Goal: Task Accomplishment & Management: Complete application form

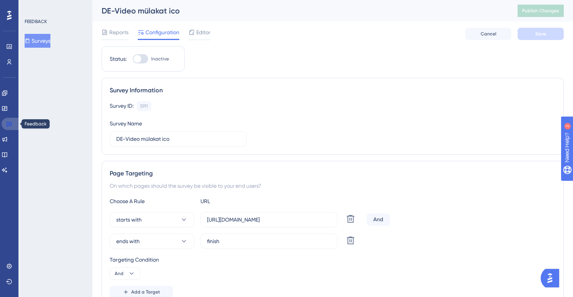
click at [10, 125] on icon at bounding box center [9, 124] width 6 height 6
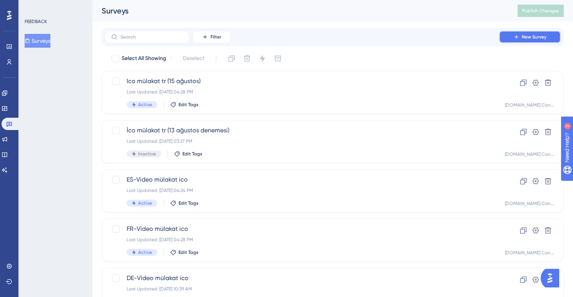
click at [516, 40] on button "New Survey" at bounding box center [530, 37] width 62 height 12
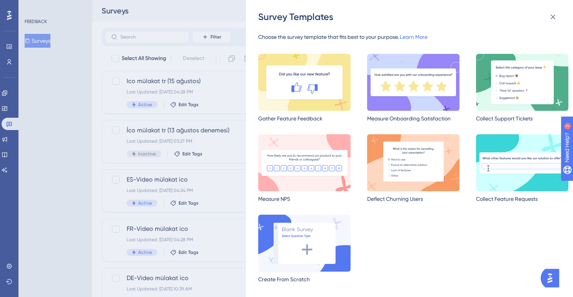
click at [301, 253] on img at bounding box center [304, 243] width 92 height 57
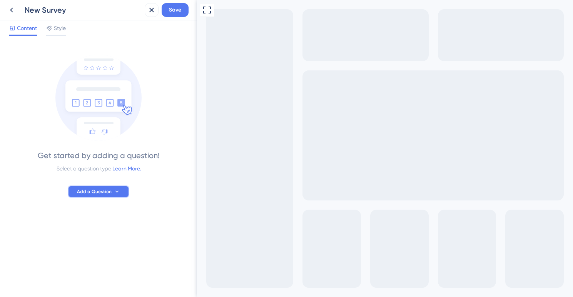
click at [93, 194] on span "Add a Question" at bounding box center [94, 191] width 35 height 6
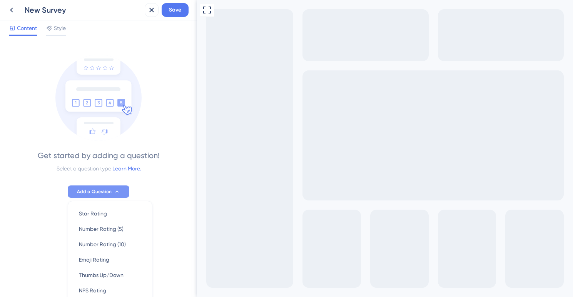
scroll to position [68, 0]
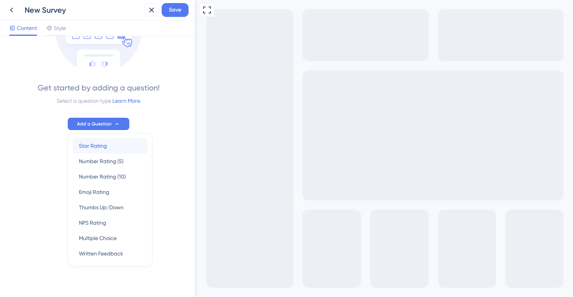
click at [97, 150] on div "Star Rating Star Rating" at bounding box center [110, 145] width 62 height 15
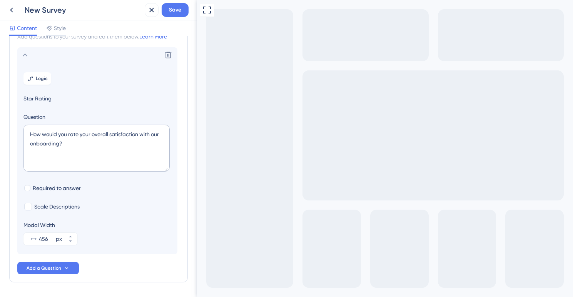
scroll to position [45, 0]
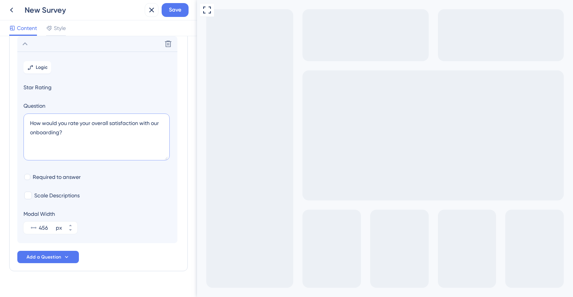
click at [58, 129] on textarea "How would you rate your overall satisfaction with our onboarding?" at bounding box center [96, 136] width 146 height 47
paste textarea "Wie bewerten Sie Ihre Erfahrung mit [DOMAIN_NAME]"
type textarea "Wie bewerten Sie Ihre Erfahrung mit [DOMAIN_NAME]?"
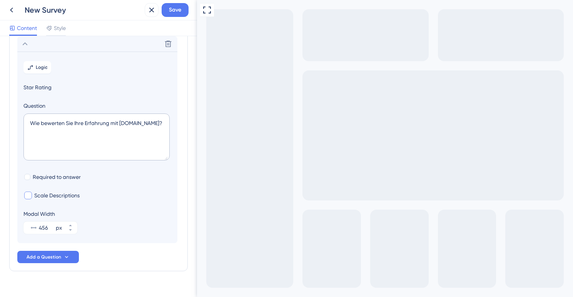
click at [28, 197] on div at bounding box center [28, 196] width 8 height 8
checkbox input "true"
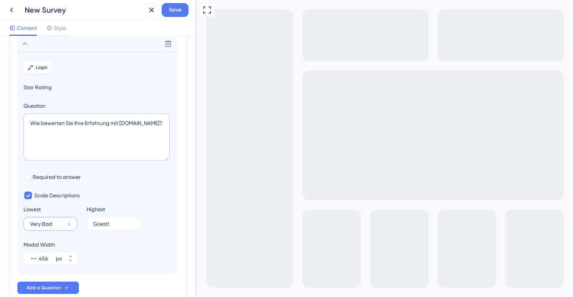
click at [46, 222] on input "Very Bad" at bounding box center [47, 223] width 35 height 5
paste input "[PERSON_NAME]"
type input "[PERSON_NAME]"
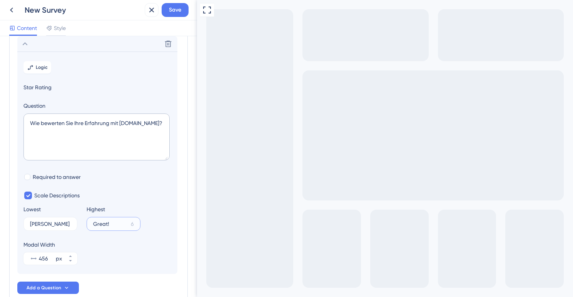
click at [103, 224] on input "Great!" at bounding box center [110, 223] width 35 height 5
paste input "Super"
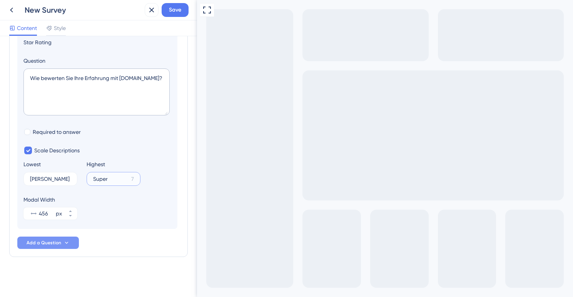
type input "Super"
click at [56, 242] on span "Add a Question" at bounding box center [44, 243] width 35 height 6
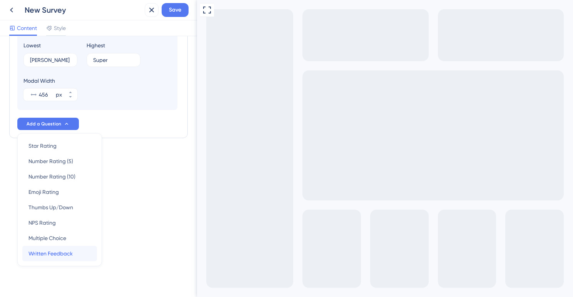
click at [58, 254] on span "Written Feedback" at bounding box center [50, 253] width 44 height 9
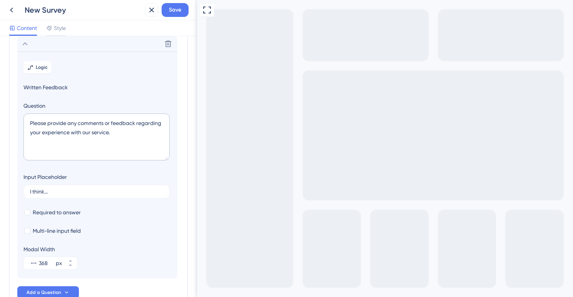
scroll to position [48, 0]
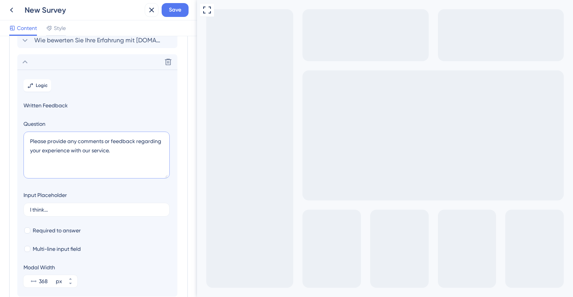
click at [72, 143] on textarea "Please provide any comments or feedback regarding your experience with our serv…" at bounding box center [96, 155] width 146 height 47
paste textarea "Haben Sie Vorschläge, wie wir unser Produkt verbessern können?"
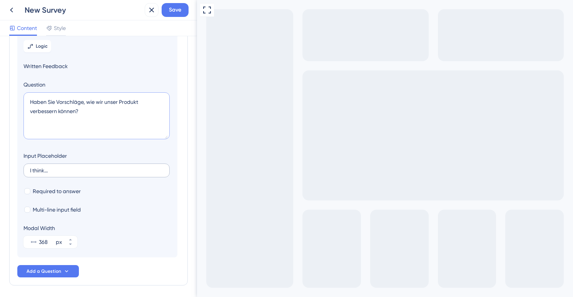
scroll to position [91, 0]
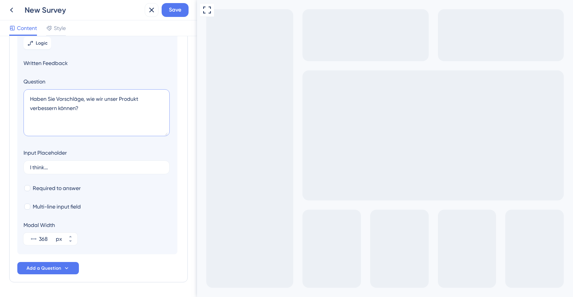
type textarea "Haben Sie Vorschläge, wie wir unser Produkt verbessern können?"
click at [40, 165] on input "I think..." at bounding box center [96, 167] width 133 height 5
paste input "[PERSON_NAME]"
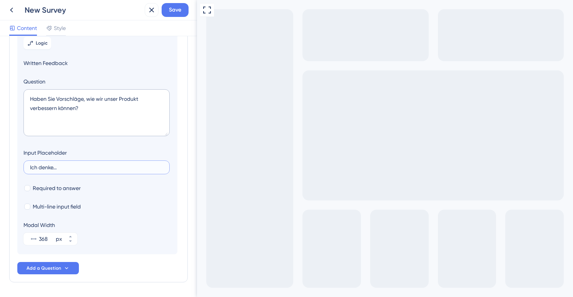
type input "Ich denke..."
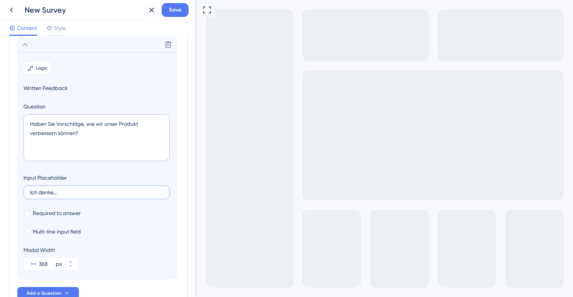
scroll to position [0, 0]
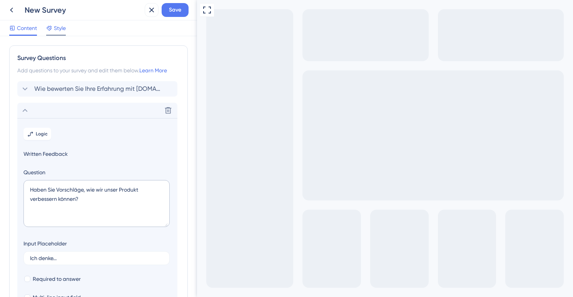
click at [58, 29] on span "Style" at bounding box center [60, 27] width 12 height 9
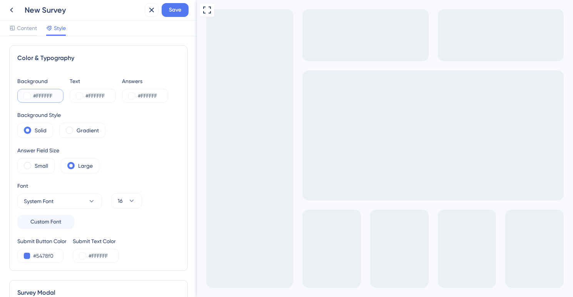
click at [45, 95] on input "#FFFFFF" at bounding box center [49, 95] width 32 height 9
paste input "8D06"
type input "#FF8D06"
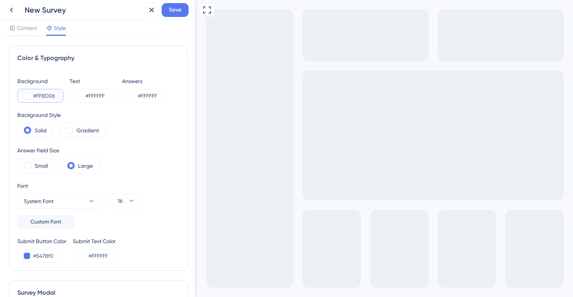
type input "#FF8D06"
click at [37, 167] on label "Small" at bounding box center [41, 165] width 13 height 9
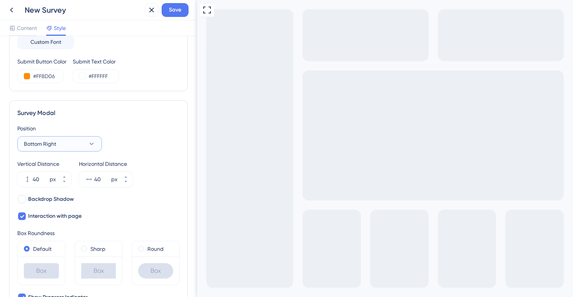
click at [69, 143] on button "Bottom Right" at bounding box center [59, 143] width 85 height 15
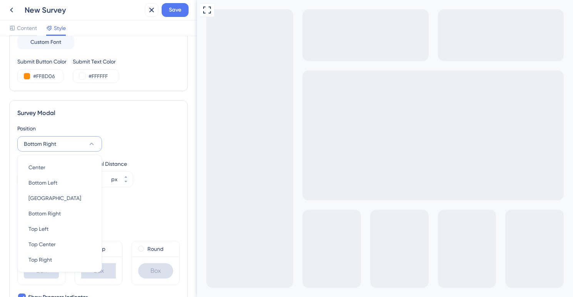
scroll to position [226, 0]
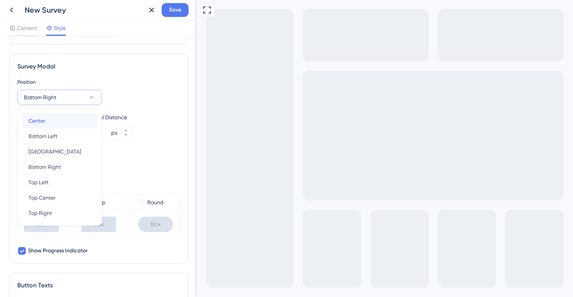
click at [59, 122] on div "Center Center" at bounding box center [59, 120] width 62 height 15
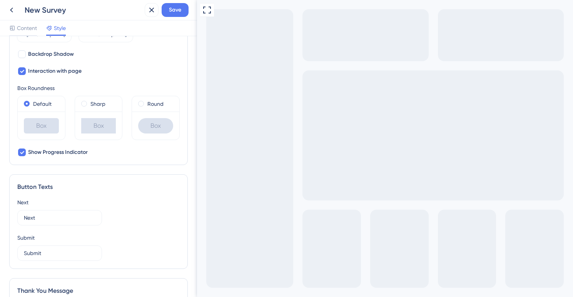
scroll to position [326, 0]
click at [31, 216] on input "Next" at bounding box center [60, 216] width 72 height 8
paste input "Weiter"
type input "Weiter"
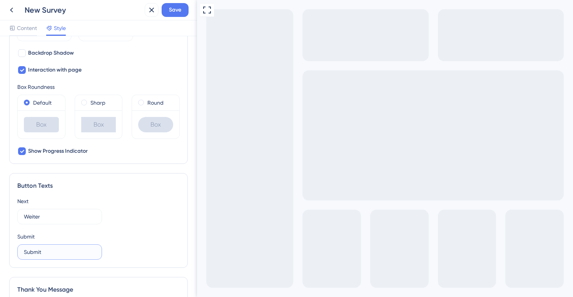
click at [32, 253] on input "Submit" at bounding box center [60, 252] width 72 height 8
paste input "Absenden"
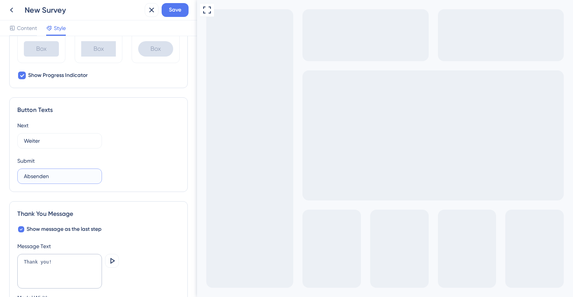
scroll to position [404, 0]
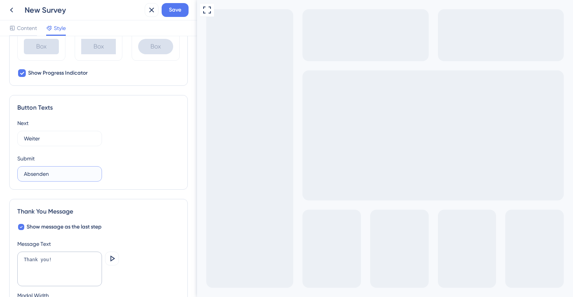
type input "Absenden"
click at [61, 259] on textarea "Thank you!" at bounding box center [59, 269] width 85 height 35
click at [36, 262] on textarea "Thank you!" at bounding box center [59, 269] width 85 height 35
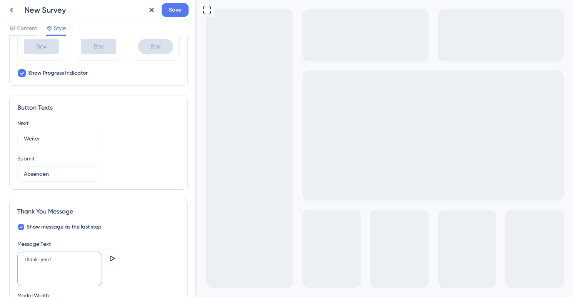
paste textarea "Vielen Dank für Ihre Teilnahme"
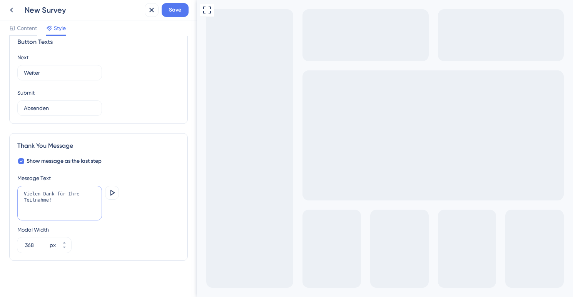
scroll to position [473, 0]
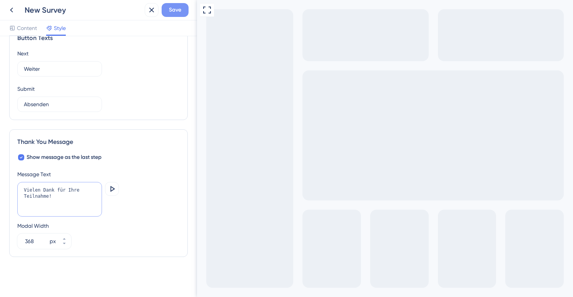
type textarea "Vielen Dank für Ihre Teilnahme!"
click at [175, 11] on span "Save" at bounding box center [175, 9] width 12 height 9
click at [10, 9] on icon at bounding box center [11, 9] width 9 height 9
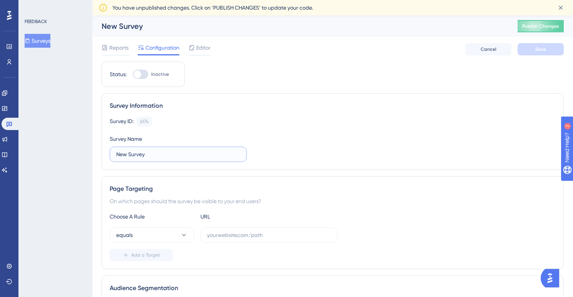
click at [132, 151] on input "New Survey" at bounding box center [178, 154] width 124 height 8
type input "D"
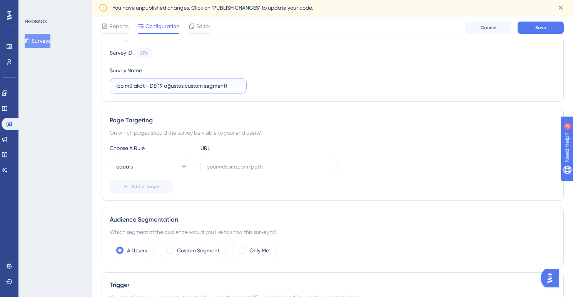
scroll to position [97, 0]
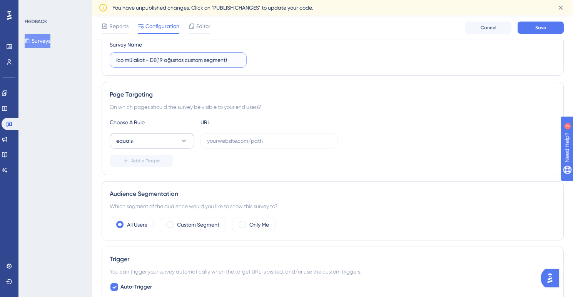
type input "Ico mülakat - DE(19 ağustos custom segment)"
click at [179, 137] on button "equals" at bounding box center [152, 140] width 85 height 15
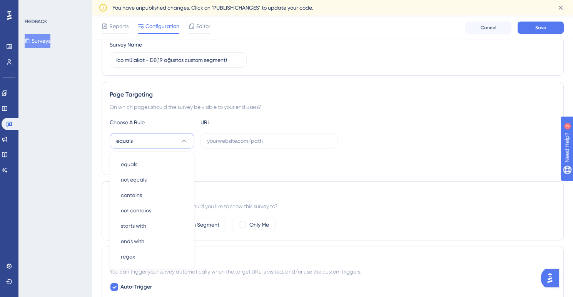
scroll to position [159, 0]
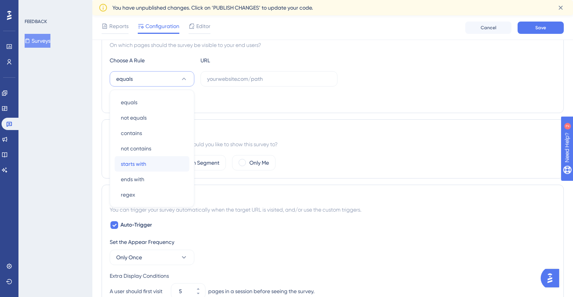
click at [152, 160] on div "starts with starts with" at bounding box center [152, 163] width 62 height 15
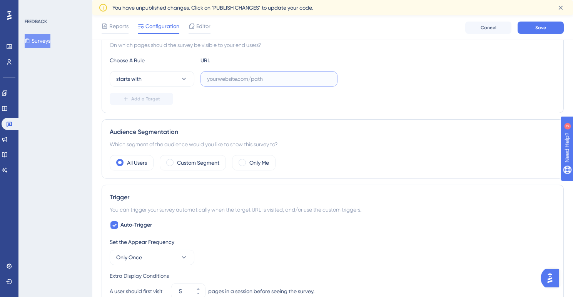
click at [226, 79] on input "text" at bounding box center [269, 79] width 124 height 8
paste input "[URL][DOMAIN_NAME]"
type input "[URL][DOMAIN_NAME]"
click at [153, 98] on span "Add a Target" at bounding box center [145, 99] width 29 height 6
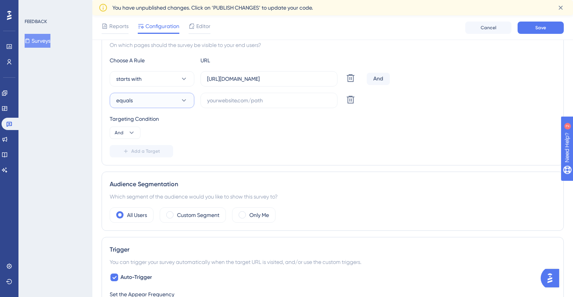
click at [153, 98] on button "equals" at bounding box center [152, 100] width 85 height 15
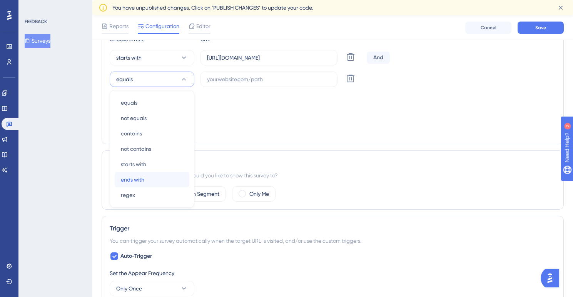
click at [137, 178] on span "ends with" at bounding box center [132, 179] width 23 height 9
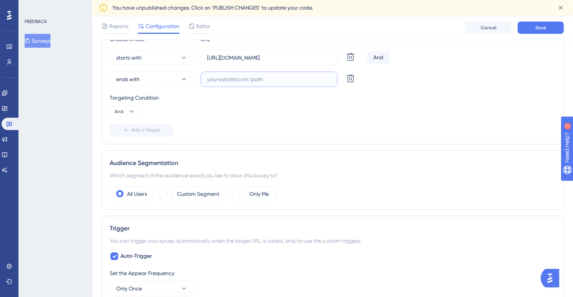
click at [243, 80] on input "text" at bounding box center [269, 79] width 124 height 8
paste input "finish"
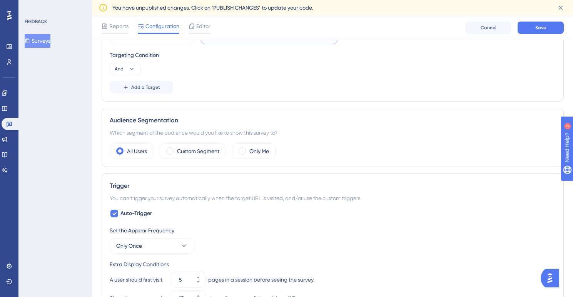
scroll to position [226, 0]
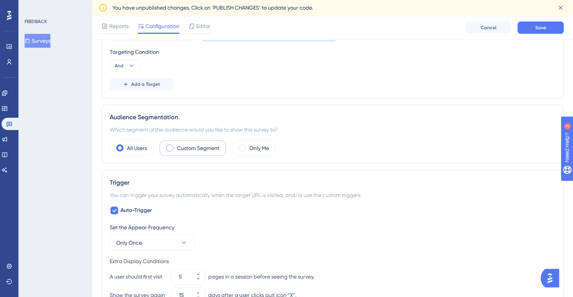
type input "finish"
click at [186, 145] on label "Custom Segment" at bounding box center [198, 147] width 42 height 9
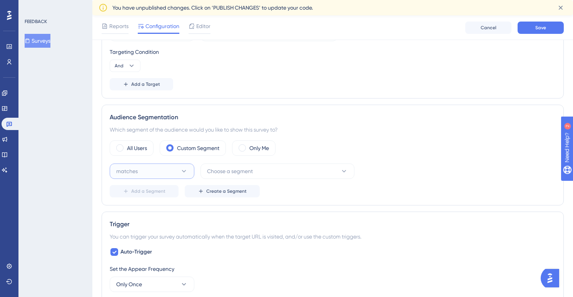
click at [173, 171] on button "matches" at bounding box center [152, 170] width 85 height 15
click at [160, 192] on div "matches matches" at bounding box center [152, 194] width 62 height 15
click at [217, 171] on span "Choose a segment" at bounding box center [230, 171] width 46 height 9
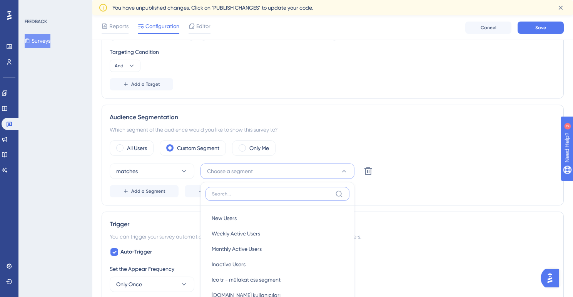
scroll to position [315, 0]
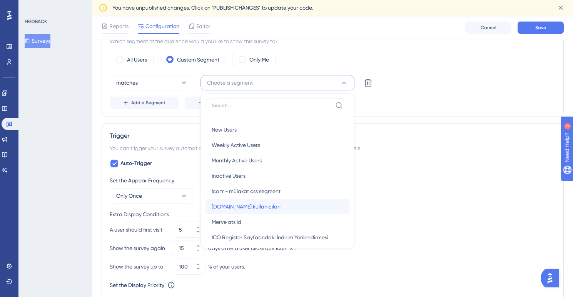
click at [260, 207] on span "[DOMAIN_NAME] kullanıcıları" at bounding box center [246, 206] width 69 height 9
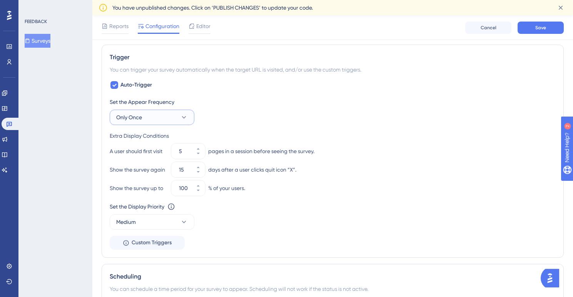
click at [180, 115] on button "Only Once" at bounding box center [152, 117] width 85 height 15
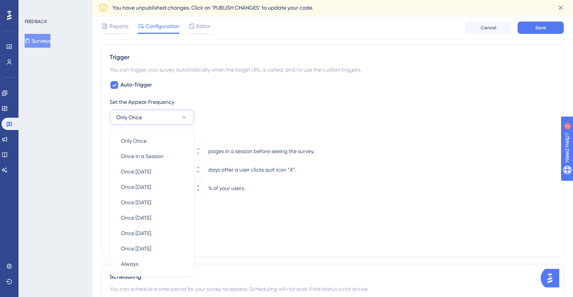
scroll to position [446, 0]
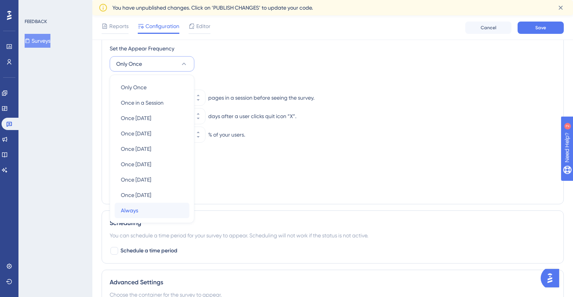
click at [143, 213] on div "Always Always" at bounding box center [152, 210] width 62 height 15
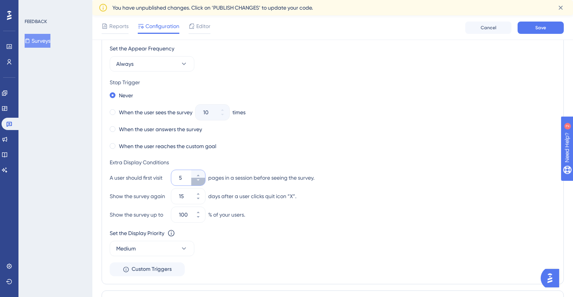
click at [197, 180] on icon at bounding box center [198, 180] width 5 height 5
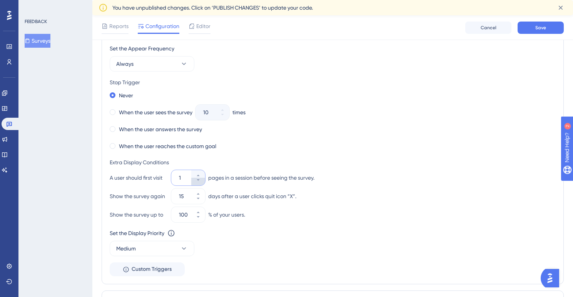
type input "1"
click at [197, 199] on icon at bounding box center [198, 198] width 5 height 5
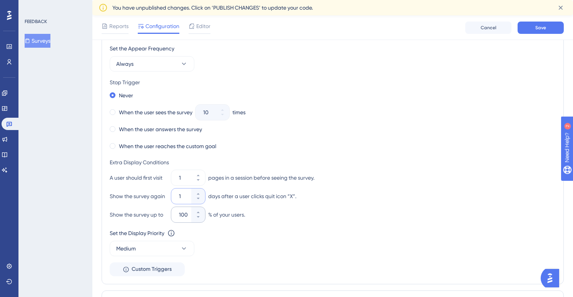
type input "1"
click at [188, 212] on input "100" at bounding box center [184, 214] width 11 height 9
click at [253, 210] on div "Show the survey up to 100 % of your users." at bounding box center [333, 214] width 446 height 15
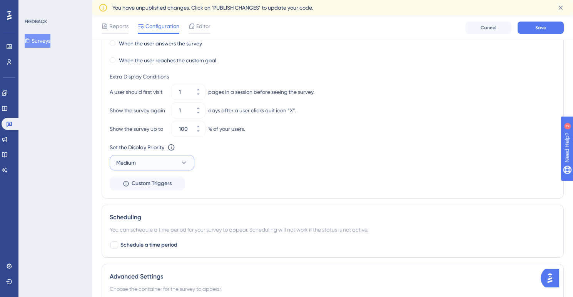
click at [182, 167] on button "Medium" at bounding box center [152, 162] width 85 height 15
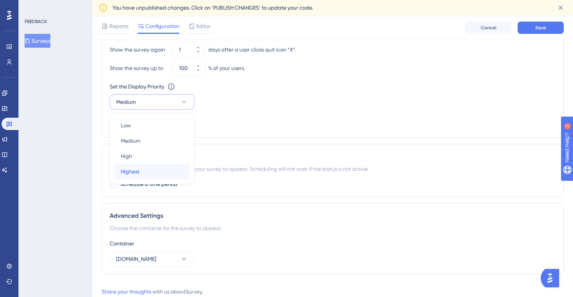
click at [159, 170] on div "Highest Highest" at bounding box center [152, 171] width 62 height 15
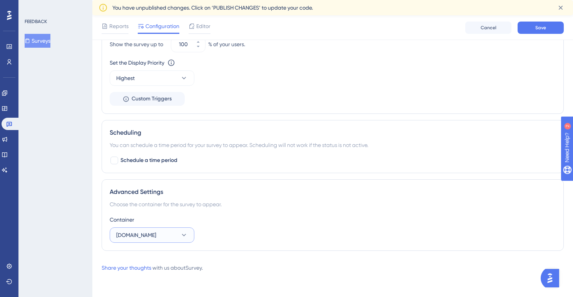
click at [178, 233] on button "[DOMAIN_NAME]" at bounding box center [152, 234] width 85 height 15
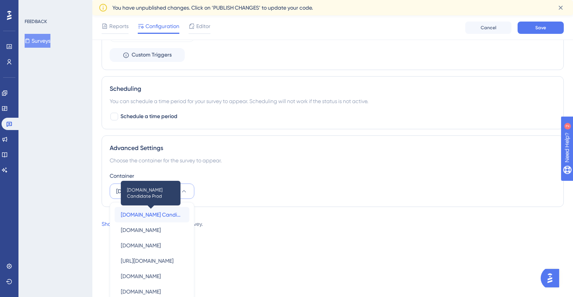
click at [161, 217] on span "[DOMAIN_NAME] Candidate Prod" at bounding box center [152, 214] width 62 height 9
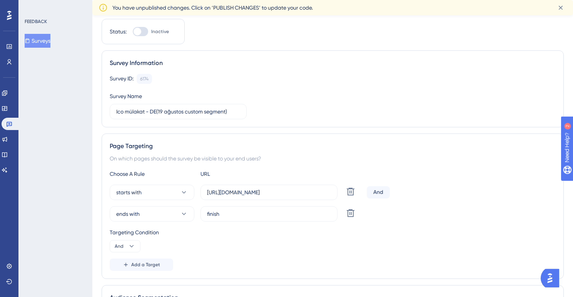
scroll to position [0, 0]
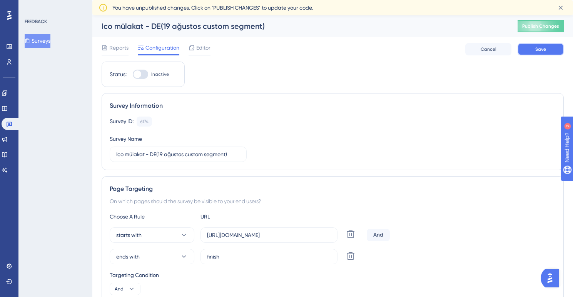
click at [535, 53] on button "Save" at bounding box center [540, 49] width 46 height 12
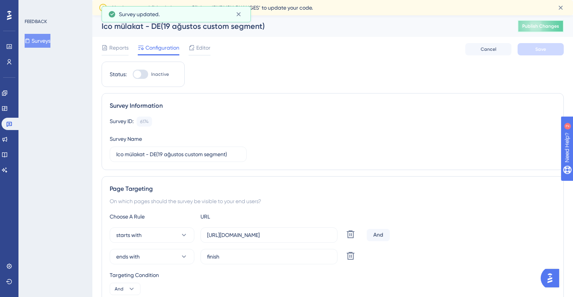
click at [535, 29] on span "Publish Changes" at bounding box center [540, 26] width 37 height 6
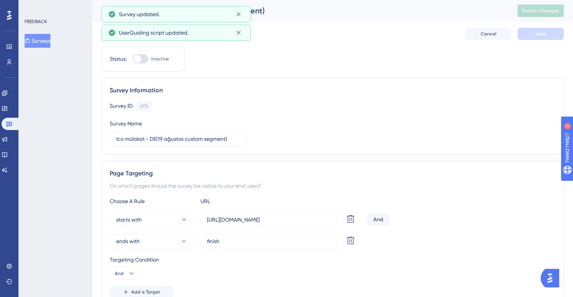
click at [142, 60] on div at bounding box center [140, 58] width 15 height 9
click at [133, 59] on input "Inactive" at bounding box center [132, 59] width 0 height 0
checkbox input "true"
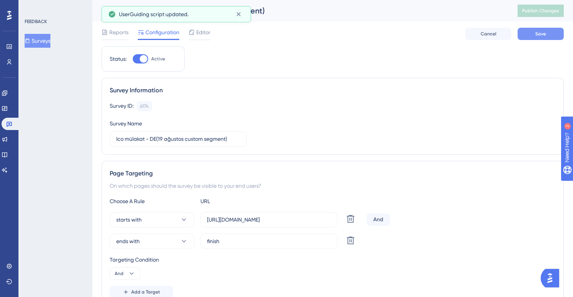
click at [537, 37] on span "Save" at bounding box center [540, 34] width 11 height 6
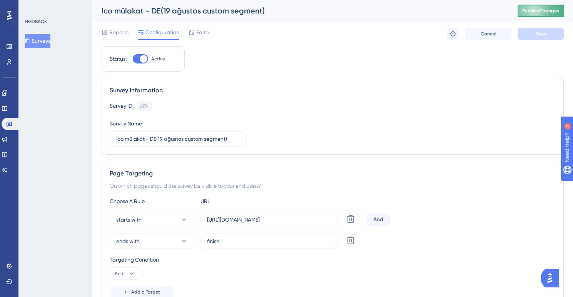
click at [535, 12] on span "Publish Changes" at bounding box center [540, 11] width 37 height 6
